Goal: Go to known website: Go to known website

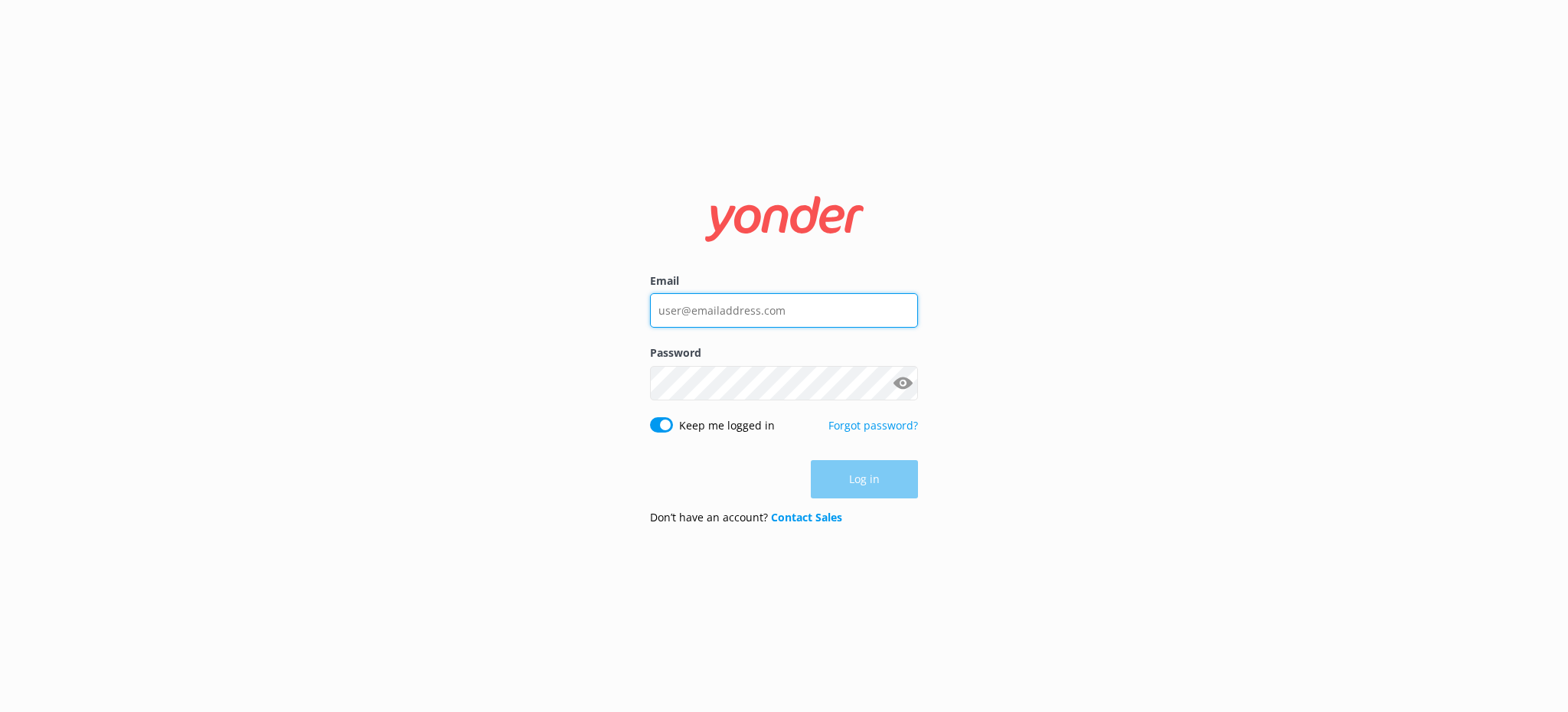
type input "[EMAIL_ADDRESS][DOMAIN_NAME]"
drag, startPoint x: 884, startPoint y: 481, endPoint x: 885, endPoint y: 463, distance: 18.0
click at [885, 471] on div "Log in" at bounding box center [784, 479] width 268 height 38
click at [857, 485] on button "Log in" at bounding box center [865, 480] width 107 height 38
